Goal: Task Accomplishment & Management: Complete application form

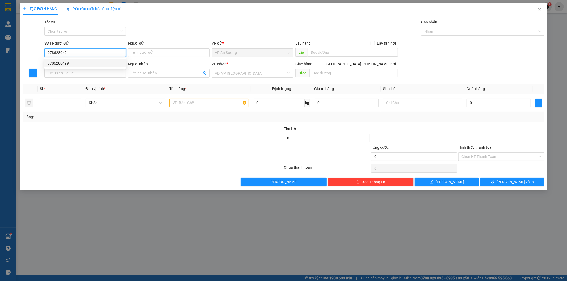
click at [92, 65] on div "0786280499" at bounding box center [85, 63] width 75 height 6
type input "0786280499"
type input "VP Q12"
type input "0974880800"
type input "ĐÔNG HÀ"
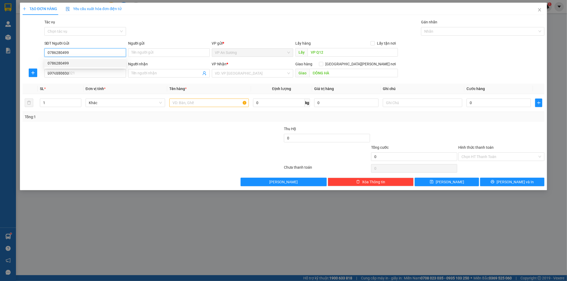
type input "400.000"
type input "0786280499"
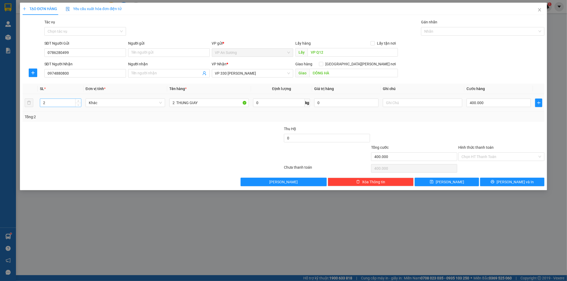
click at [64, 102] on input "2" at bounding box center [60, 103] width 41 height 8
type input "4"
drag, startPoint x: 175, startPoint y: 105, endPoint x: 176, endPoint y: 114, distance: 9.6
click at [174, 106] on input "2 THUNG GIAY" at bounding box center [208, 103] width 79 height 9
drag, startPoint x: 214, startPoint y: 101, endPoint x: 177, endPoint y: 108, distance: 38.4
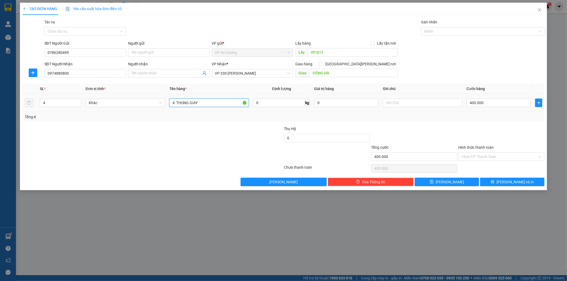
click at [177, 108] on div "4 THUNG GIAY" at bounding box center [208, 103] width 79 height 11
type input "4 can (2xanh 2 trang)"
click at [486, 106] on input "400.000" at bounding box center [498, 103] width 64 height 9
type input "5"
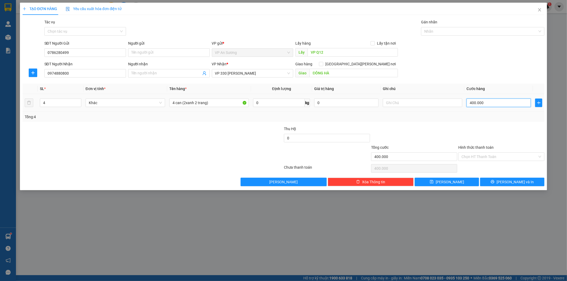
type input "5"
type input "50"
type input "500"
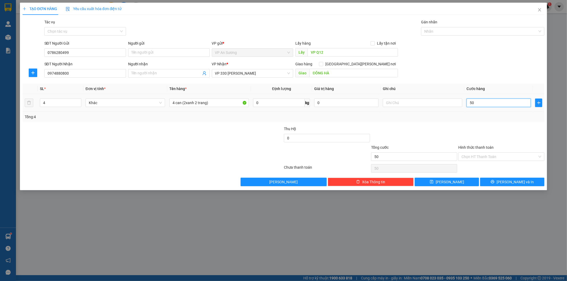
type input "500"
type input "50"
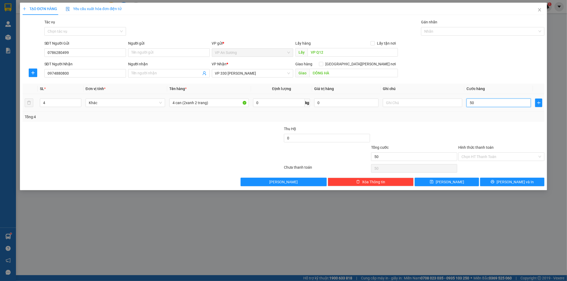
type input "5"
type input "0"
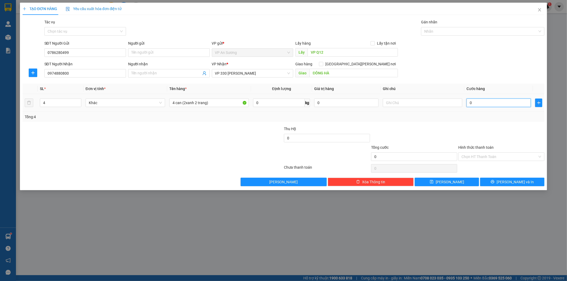
type input "0"
type input "4"
type input "04"
type input "40"
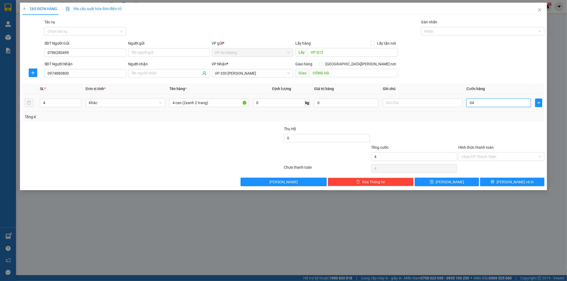
type input "40"
type input "040"
type input "400"
type input "0.400"
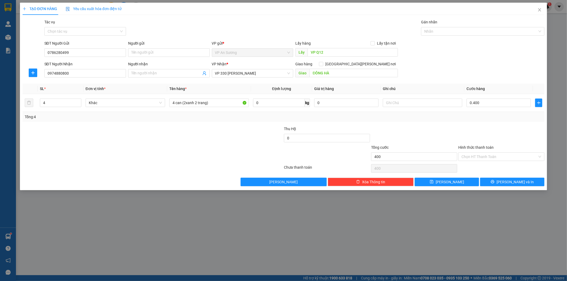
type input "400.000"
click at [496, 70] on div "SĐT Người [PERSON_NAME] 0974880800 Người [PERSON_NAME] Tên người [PERSON_NAME] …" at bounding box center [294, 70] width 502 height 19
click at [511, 179] on span "[PERSON_NAME] và In" at bounding box center [514, 182] width 37 height 6
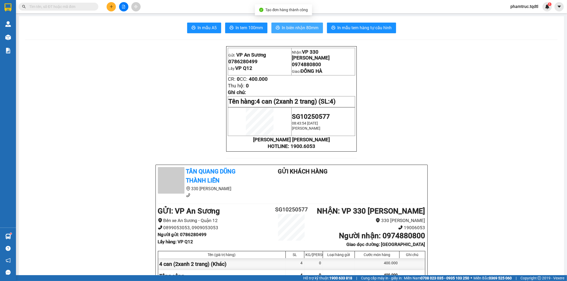
click at [309, 28] on span "In biên nhận 80mm" at bounding box center [300, 27] width 37 height 7
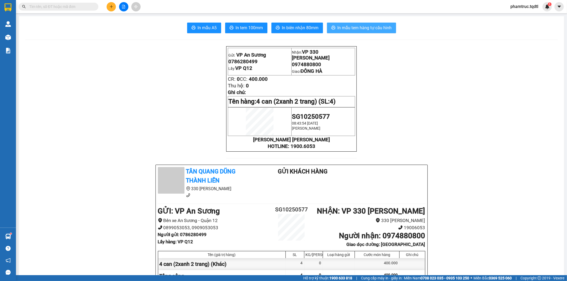
click at [368, 29] on span "In mẫu tem hàng tự cấu hình" at bounding box center [365, 27] width 54 height 7
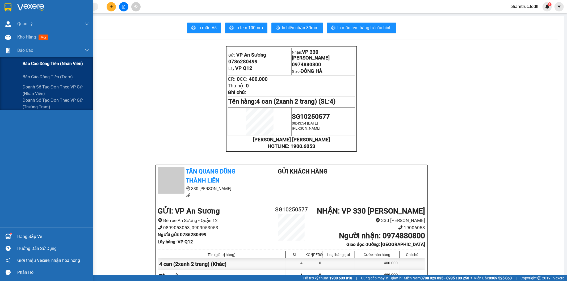
click at [40, 70] on div "Báo cáo dòng tiền (nhân viên)" at bounding box center [56, 63] width 66 height 13
